Goal: Task Accomplishment & Management: Use online tool/utility

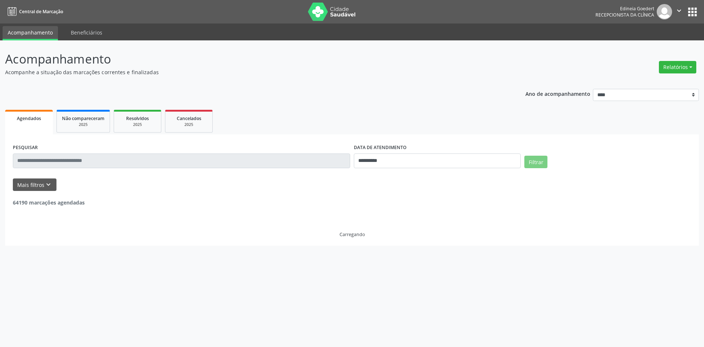
click at [668, 69] on button "Relatórios" at bounding box center [677, 67] width 37 height 12
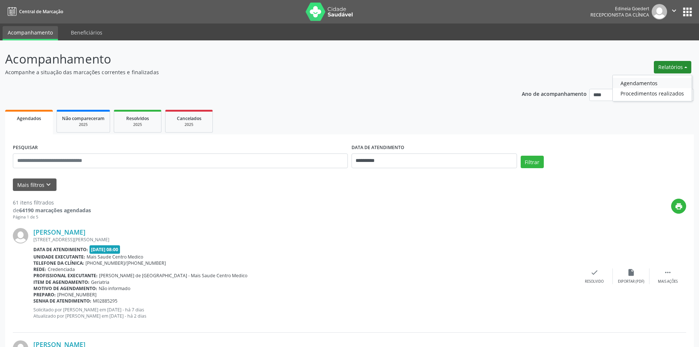
click at [659, 78] on link "Agendamentos" at bounding box center [652, 83] width 79 height 10
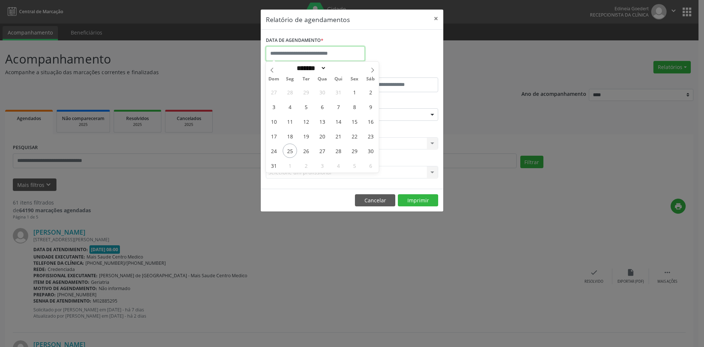
drag, startPoint x: 317, startPoint y: 48, endPoint x: 326, endPoint y: 55, distance: 11.3
click at [318, 49] on input "text" at bounding box center [315, 53] width 99 height 15
click at [305, 149] on span "26" at bounding box center [306, 150] width 14 height 14
type input "**********"
drag, startPoint x: 305, startPoint y: 149, endPoint x: 319, endPoint y: 133, distance: 21.3
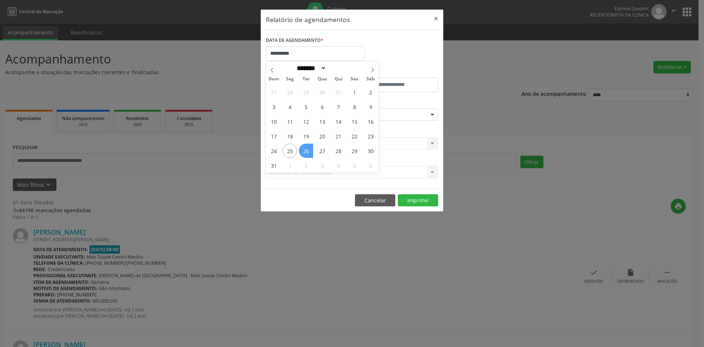
click at [306, 149] on span "26" at bounding box center [306, 150] width 14 height 14
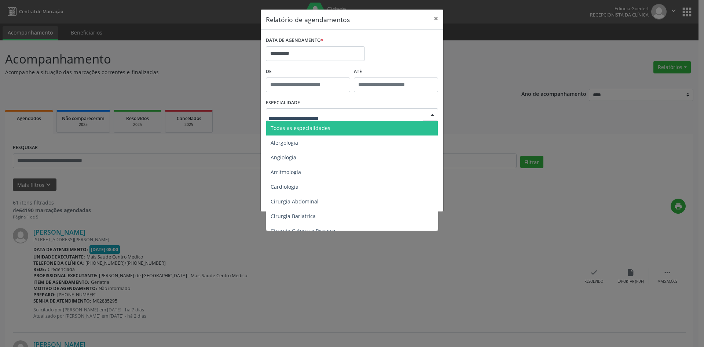
click at [328, 129] on span "Todas as especialidades" at bounding box center [301, 127] width 60 height 7
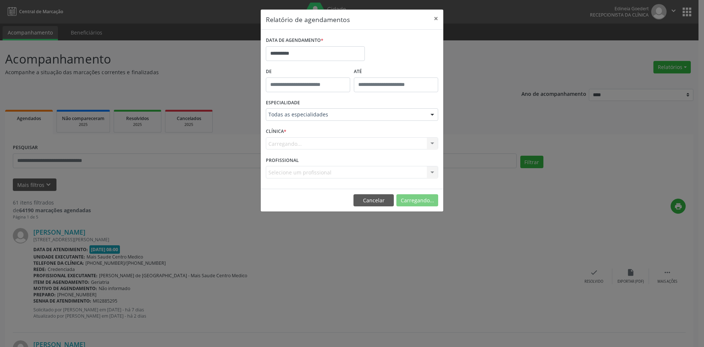
click at [395, 49] on div "**********" at bounding box center [352, 50] width 176 height 31
click at [432, 202] on button "Imprimir" at bounding box center [418, 200] width 40 height 12
